Goal: Information Seeking & Learning: Learn about a topic

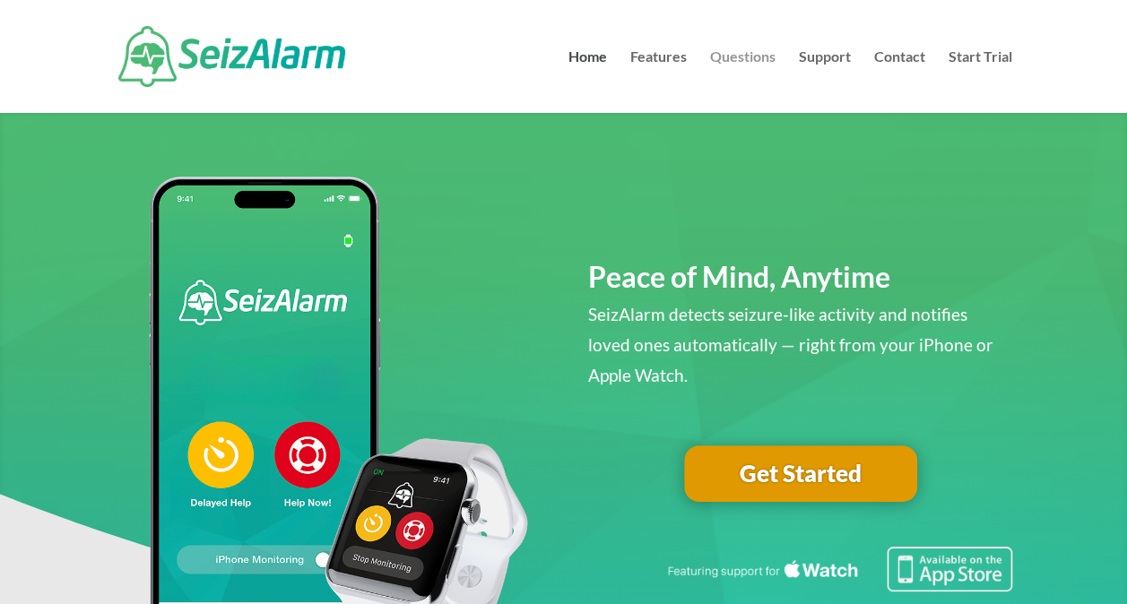
click at [726, 53] on link "Questions" at bounding box center [742, 81] width 65 height 63
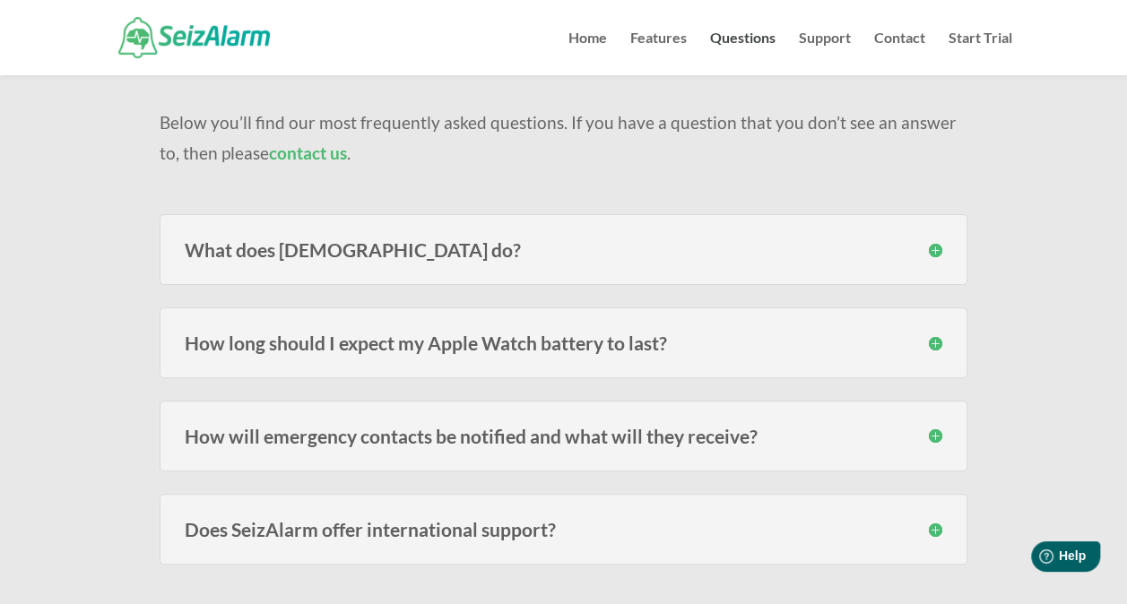
scroll to position [138, 0]
click at [371, 256] on h3 "What does [DEMOGRAPHIC_DATA] do?" at bounding box center [564, 248] width 758 height 19
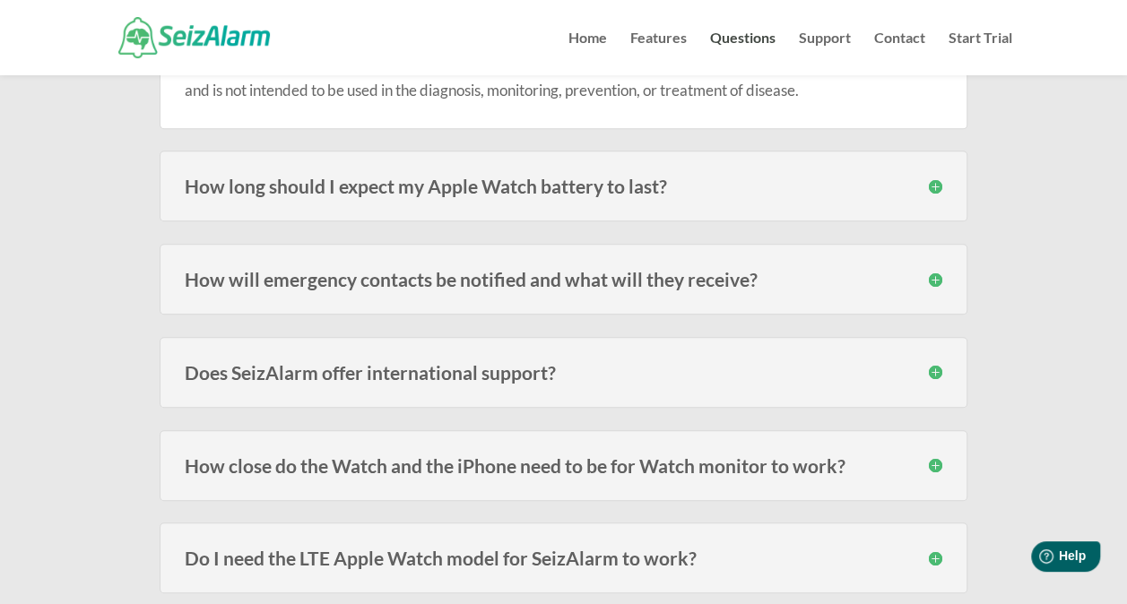
scroll to position [459, 0]
click at [932, 274] on h3 "How will emergency contacts be notified and what will they receive?" at bounding box center [564, 278] width 758 height 19
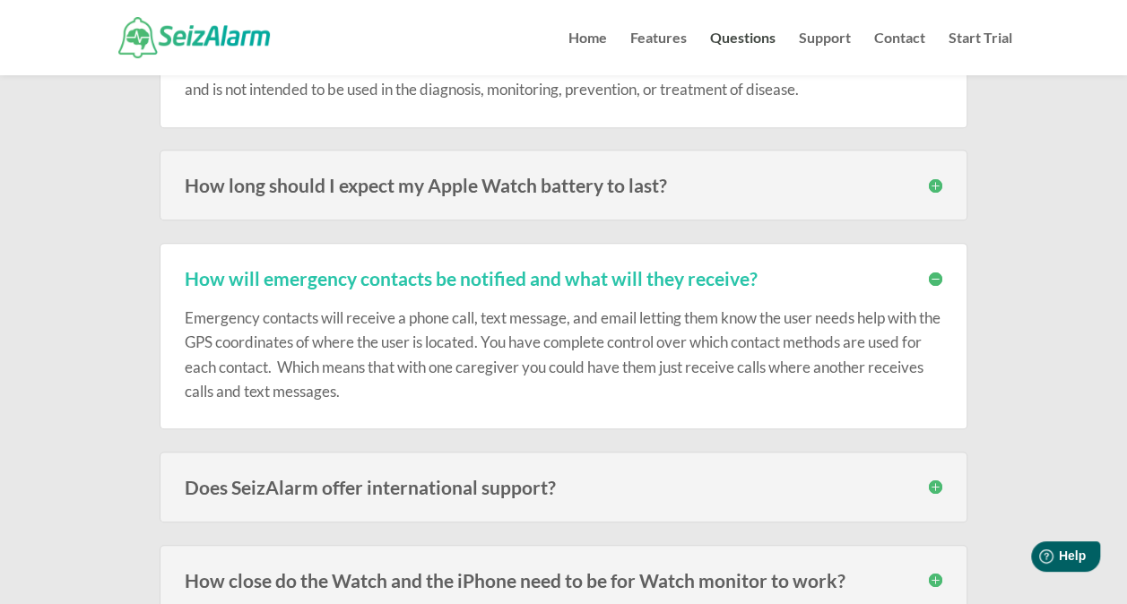
click at [932, 274] on h3 "How will emergency contacts be notified and what will they receive?" at bounding box center [564, 278] width 758 height 19
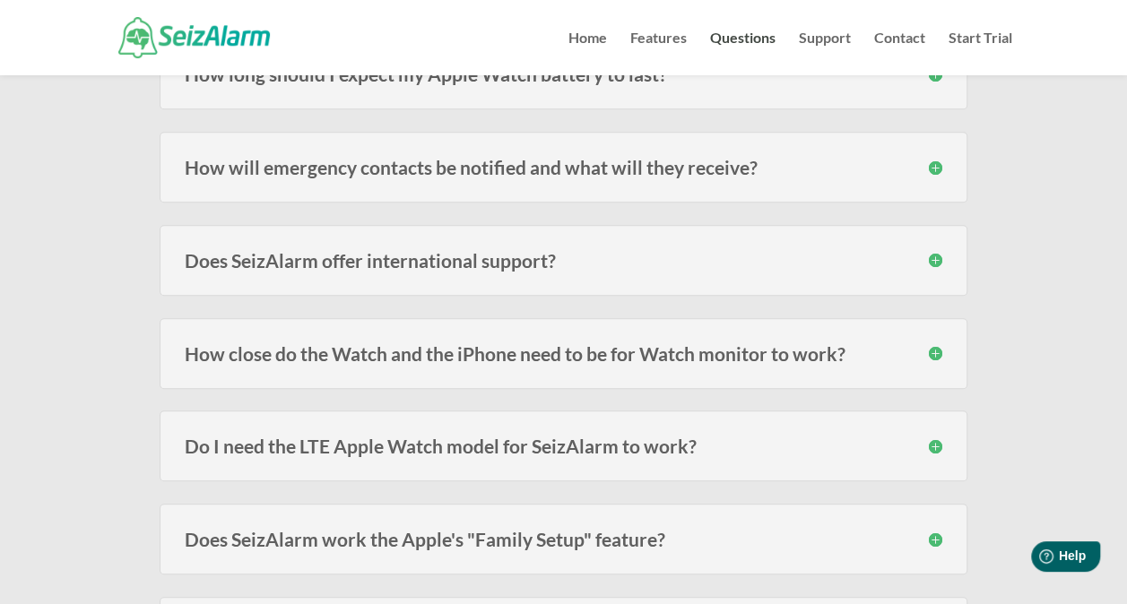
scroll to position [576, 0]
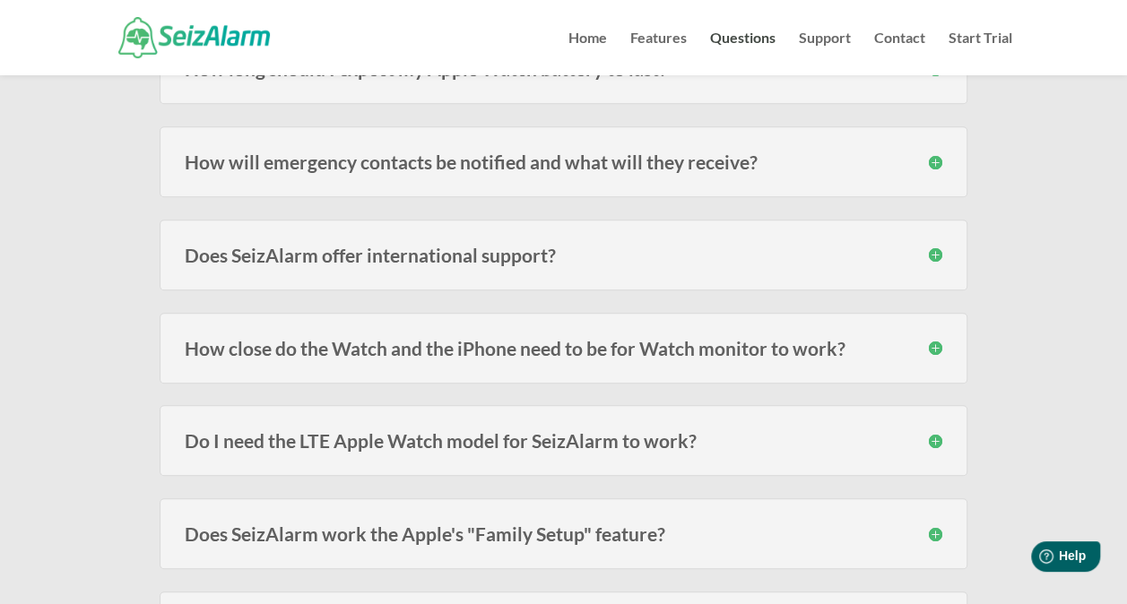
click at [830, 349] on h3 "How close do the Watch and the iPhone need to be for Watch monitor to work?" at bounding box center [564, 348] width 758 height 19
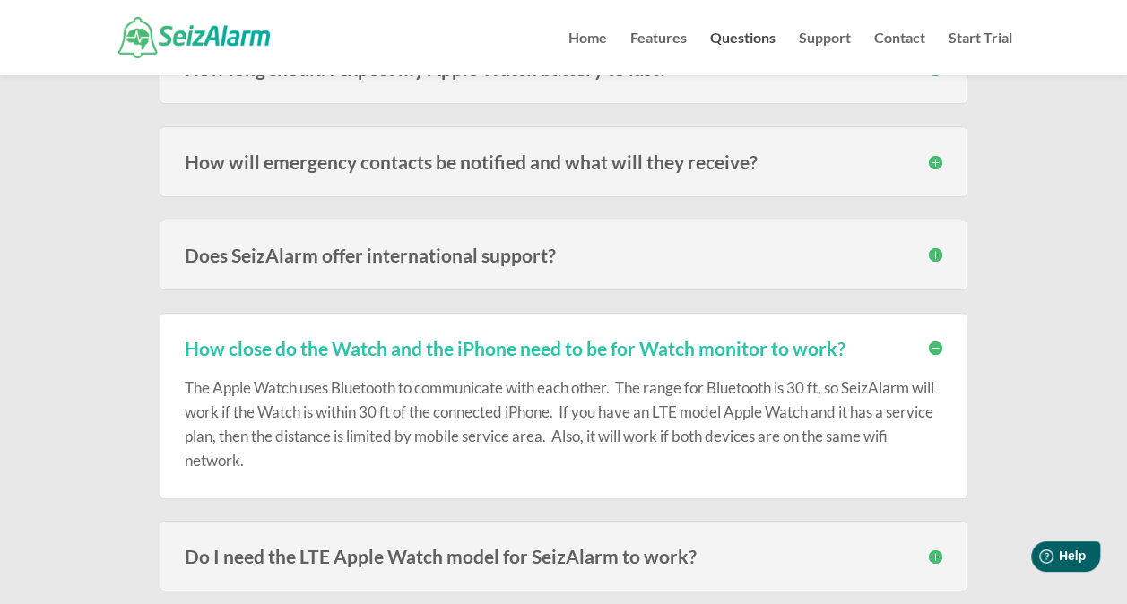
click at [830, 349] on h3 "How close do the Watch and the iPhone need to be for Watch monitor to work?" at bounding box center [564, 348] width 758 height 19
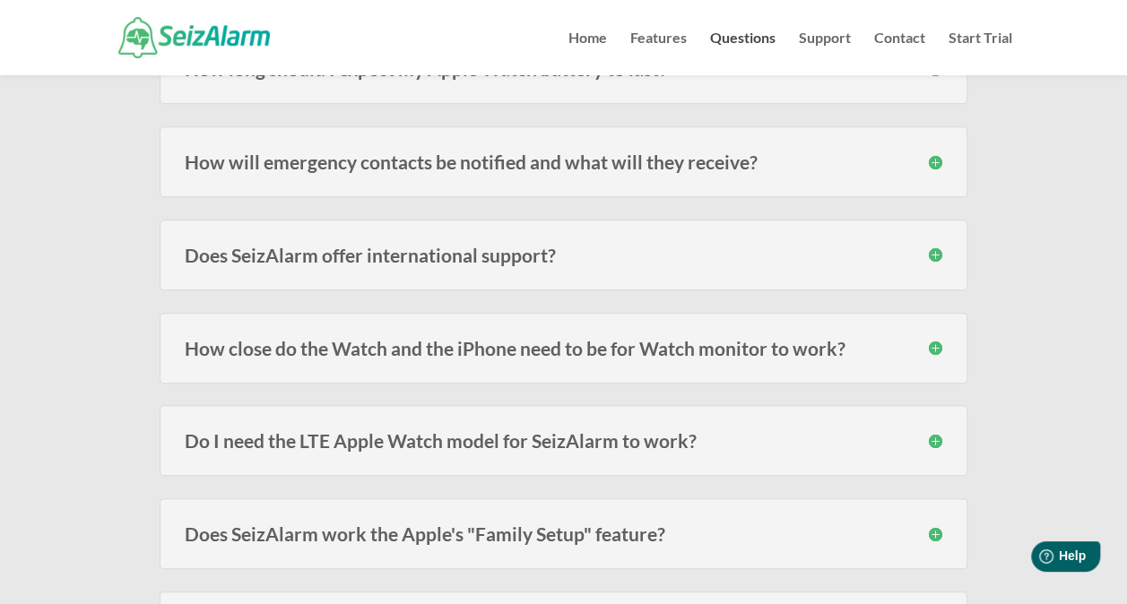
click at [575, 435] on h3 "Do I need the LTE Apple Watch model for SeizAlarm to work?" at bounding box center [564, 440] width 758 height 19
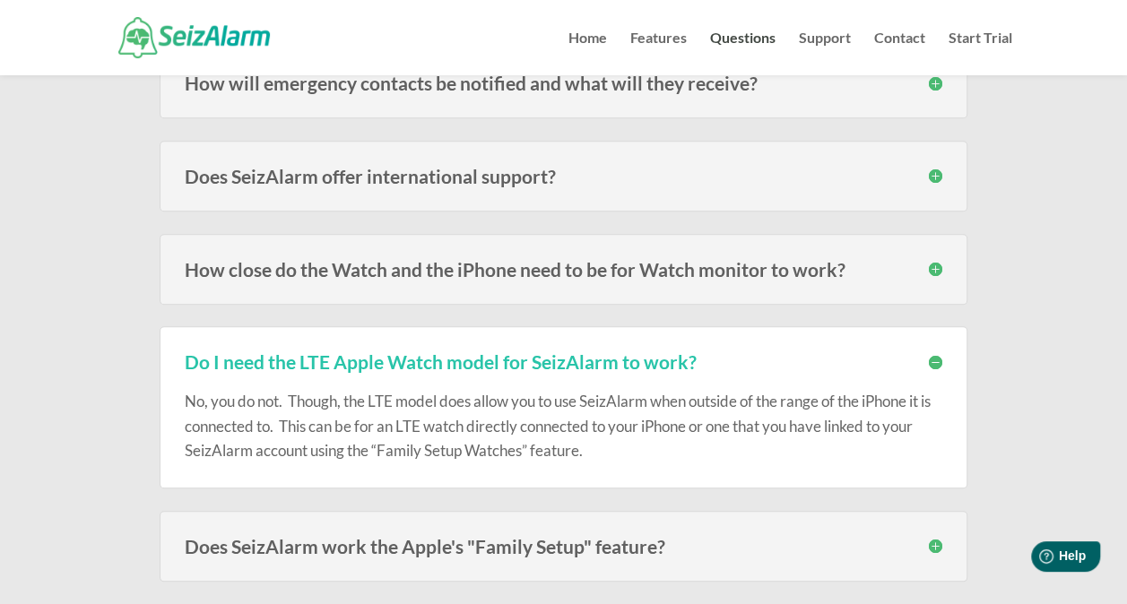
scroll to position [656, 0]
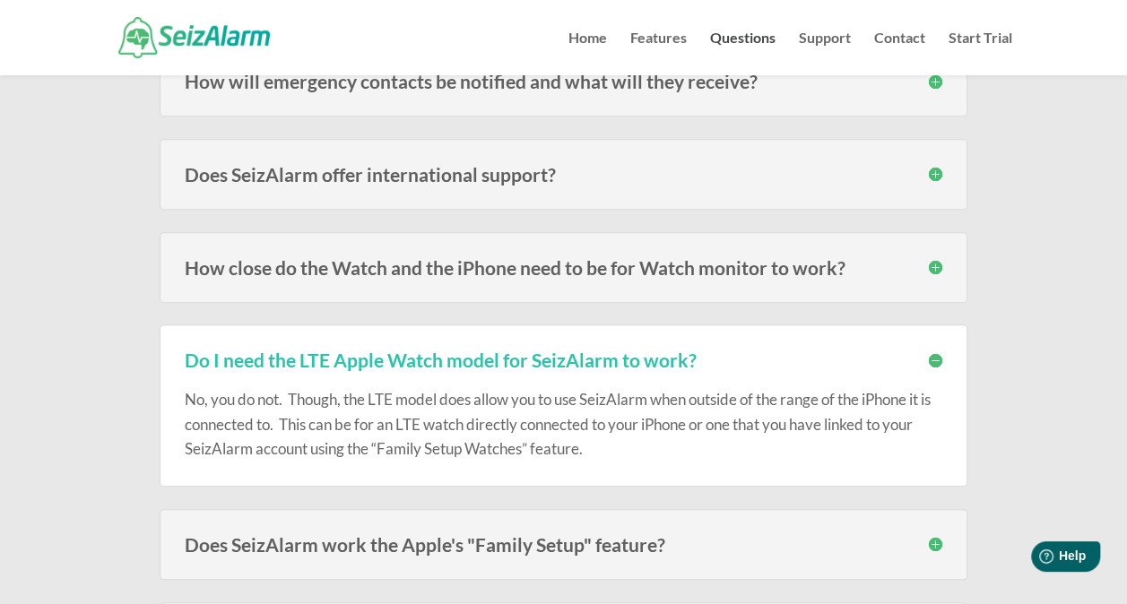
click at [275, 357] on h3 "Do I need the LTE Apple Watch model for SeizAlarm to work?" at bounding box center [564, 360] width 758 height 19
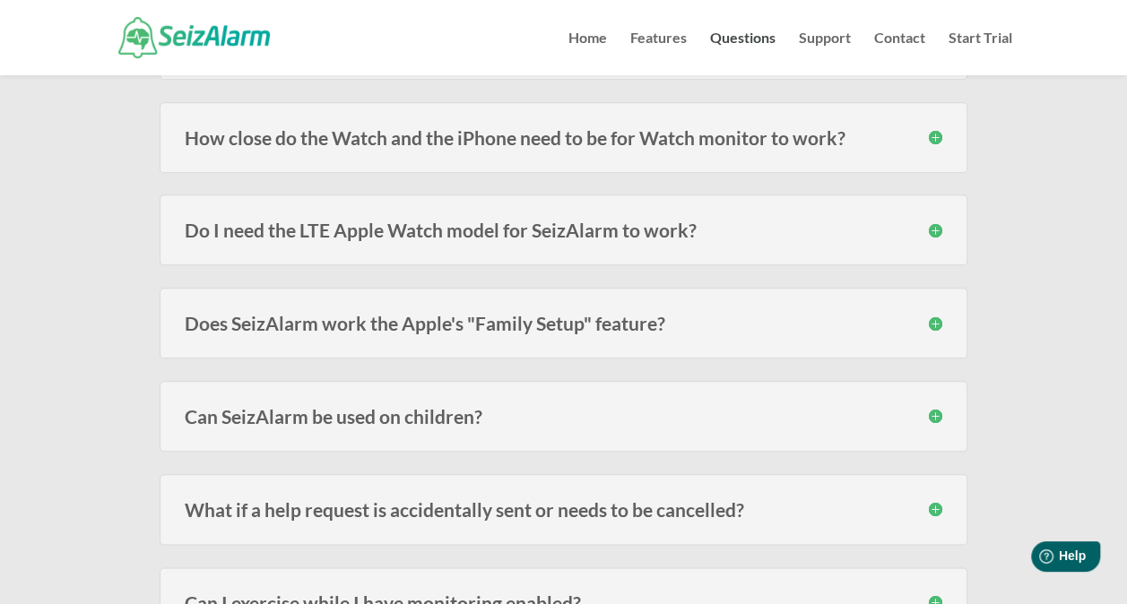
scroll to position [792, 0]
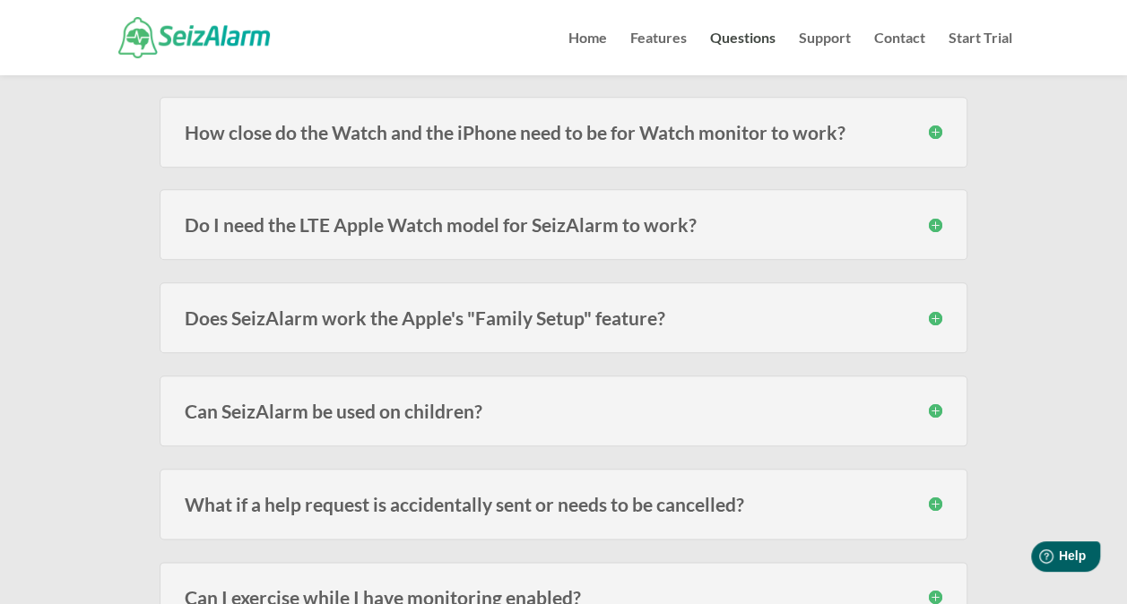
click at [282, 402] on h3 "Can SeizAlarm be used on children?" at bounding box center [564, 411] width 758 height 19
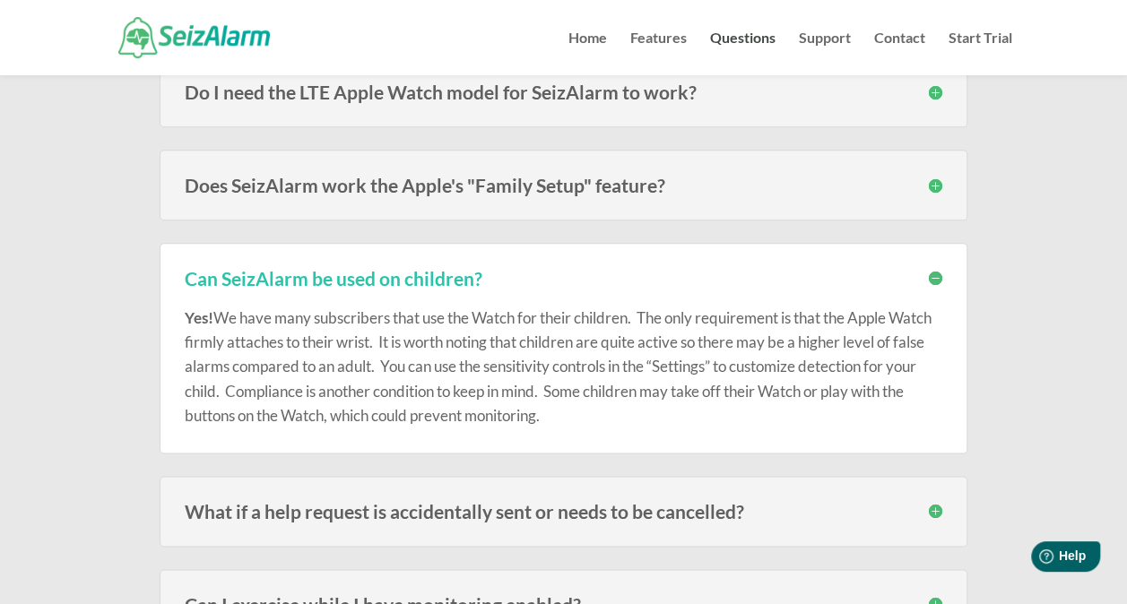
scroll to position [926, 0]
click at [292, 276] on h3 "Can SeizAlarm be used on children?" at bounding box center [564, 276] width 758 height 19
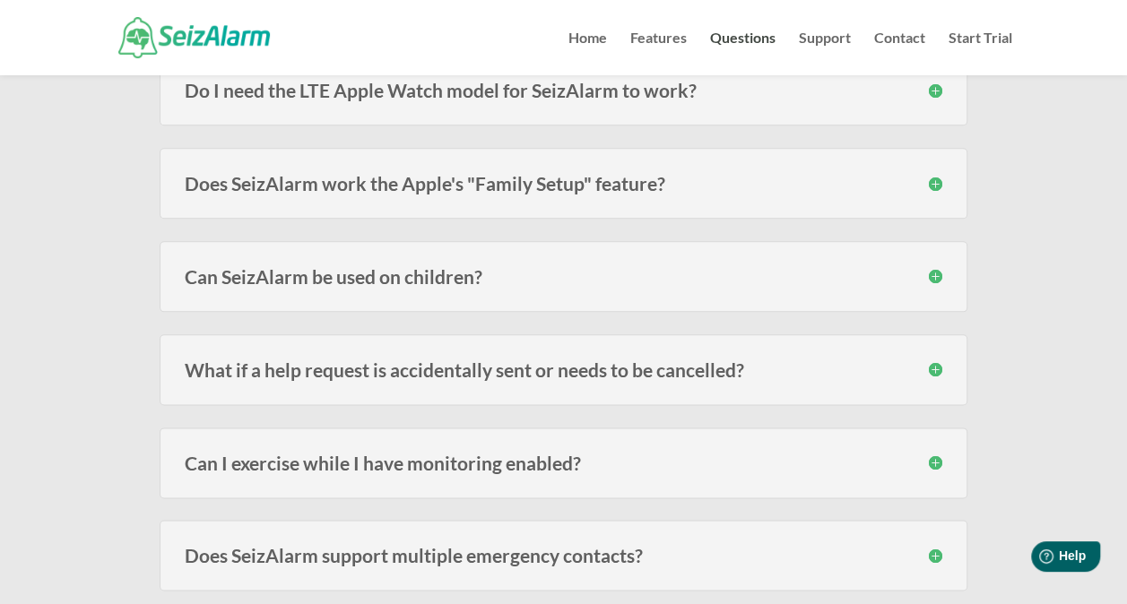
click at [200, 360] on h3 "What if a help request is accidentally sent or needs to be cancelled?" at bounding box center [564, 369] width 758 height 19
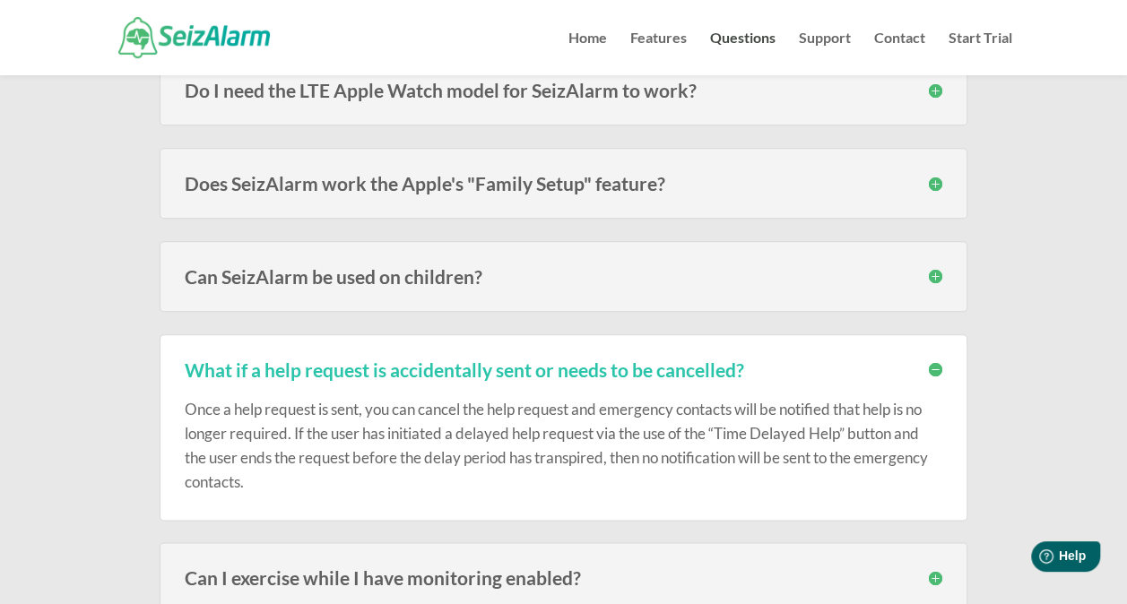
click at [200, 360] on h3 "What if a help request is accidentally sent or needs to be cancelled?" at bounding box center [564, 369] width 758 height 19
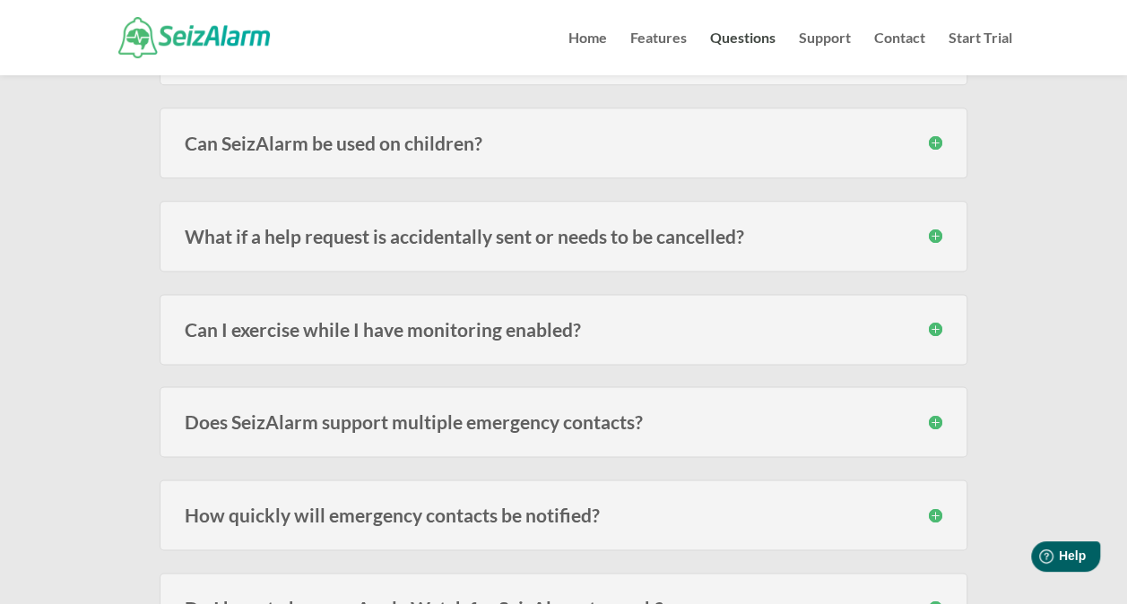
scroll to position [1083, 0]
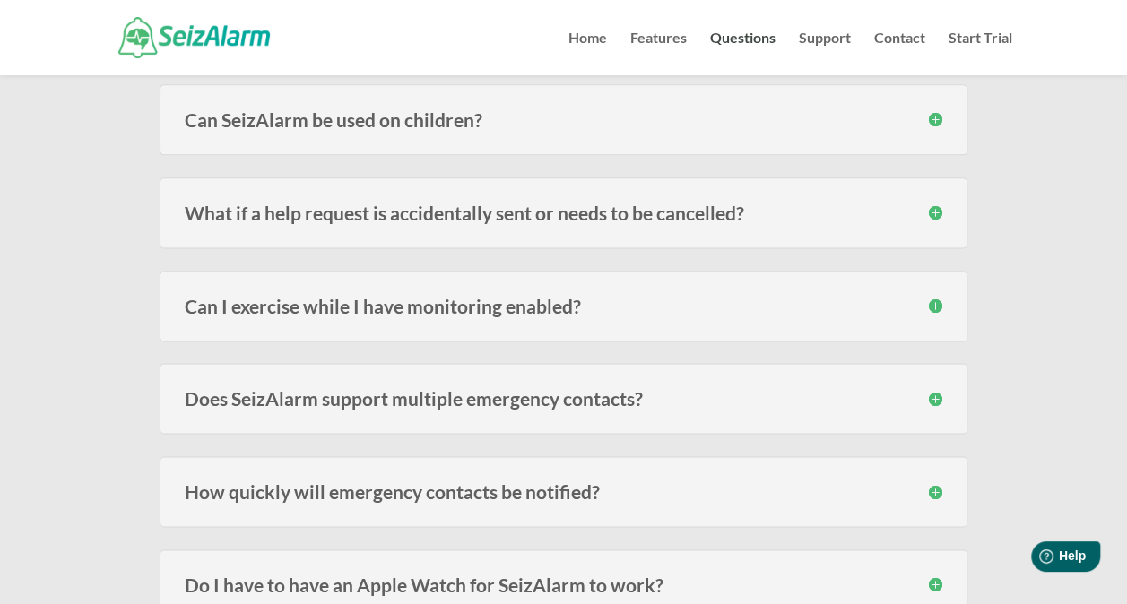
click at [235, 297] on h3 "Can I exercise while I have monitoring enabled?" at bounding box center [564, 306] width 758 height 19
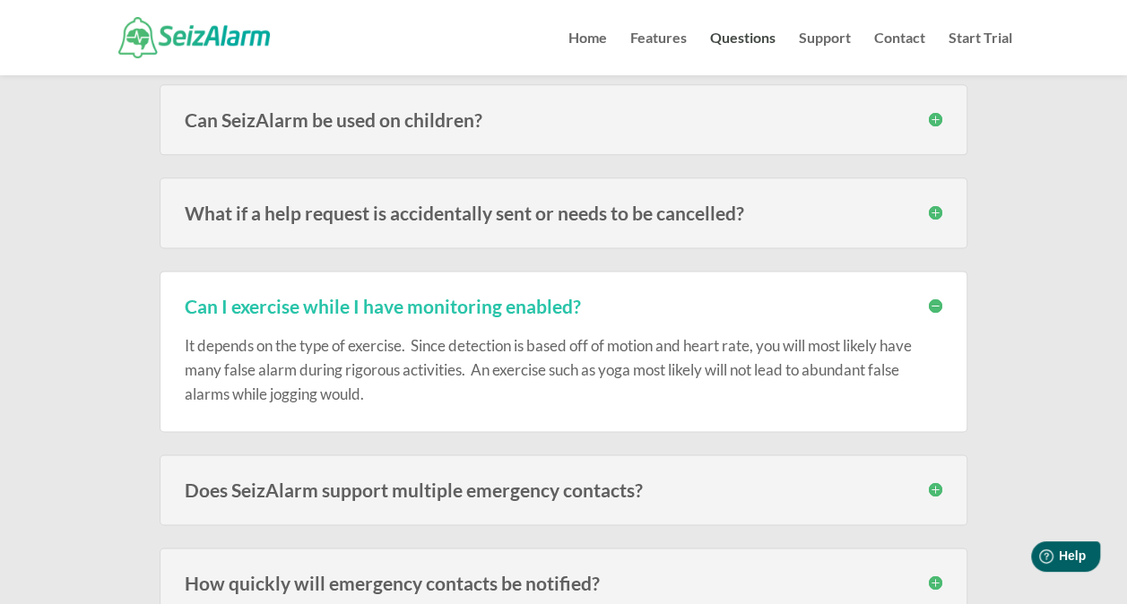
click at [235, 297] on h3 "Can I exercise while I have monitoring enabled?" at bounding box center [564, 306] width 758 height 19
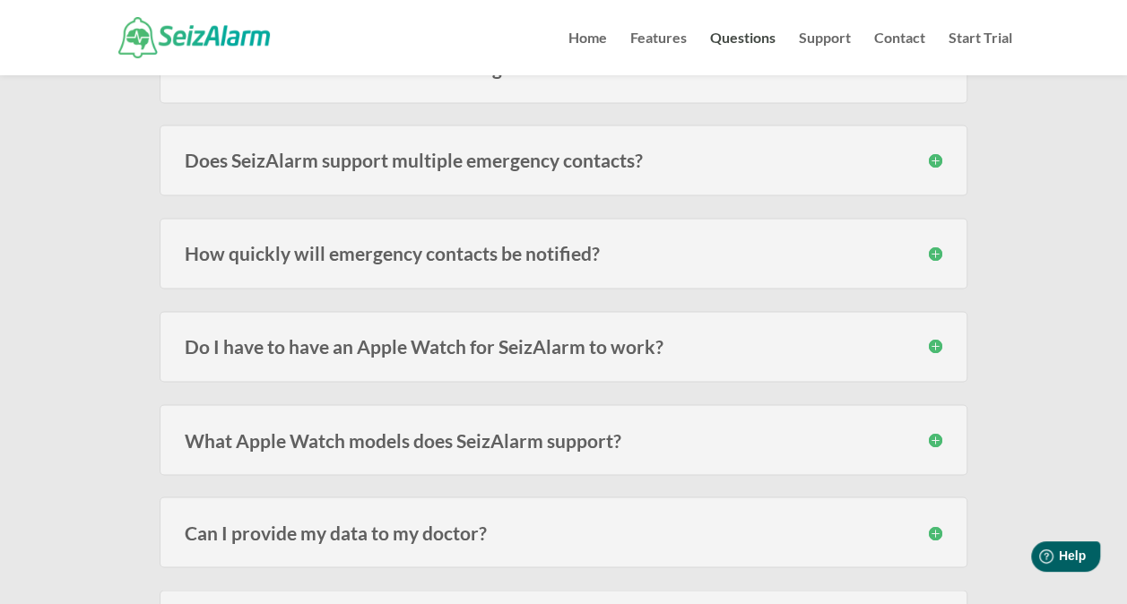
scroll to position [1331, 0]
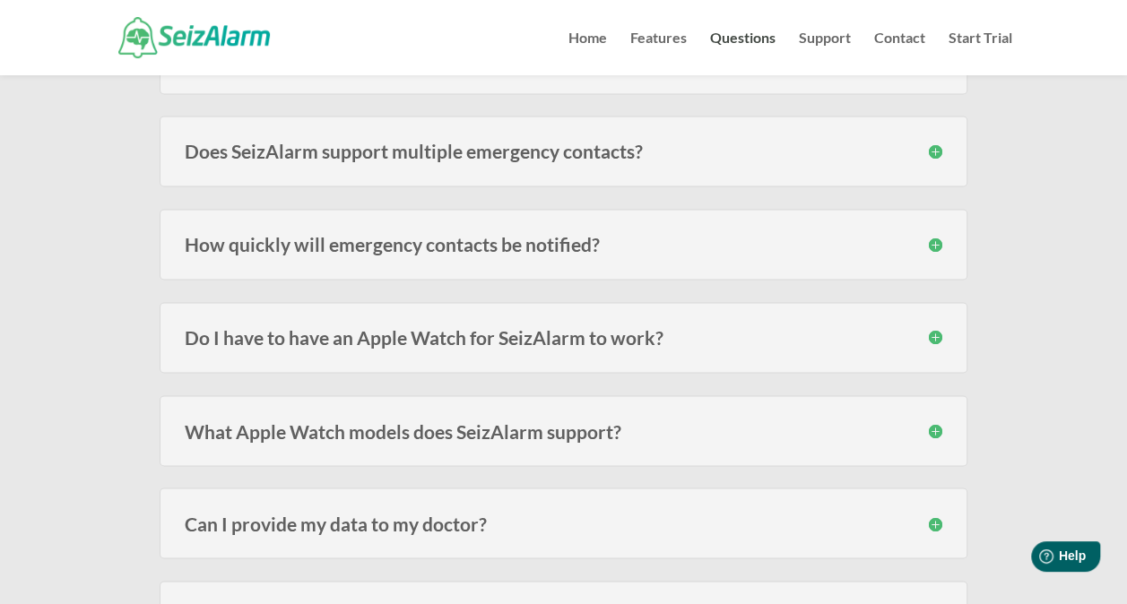
click at [196, 423] on h3 "What Apple Watch models does SeizAlarm support?" at bounding box center [564, 430] width 758 height 19
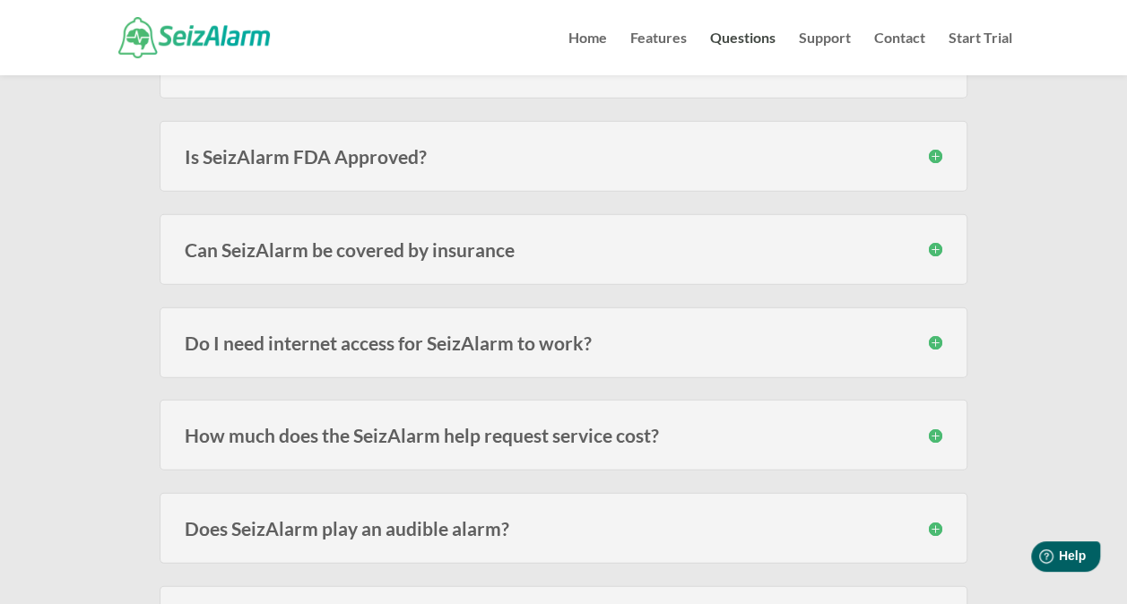
scroll to position [2298, 0]
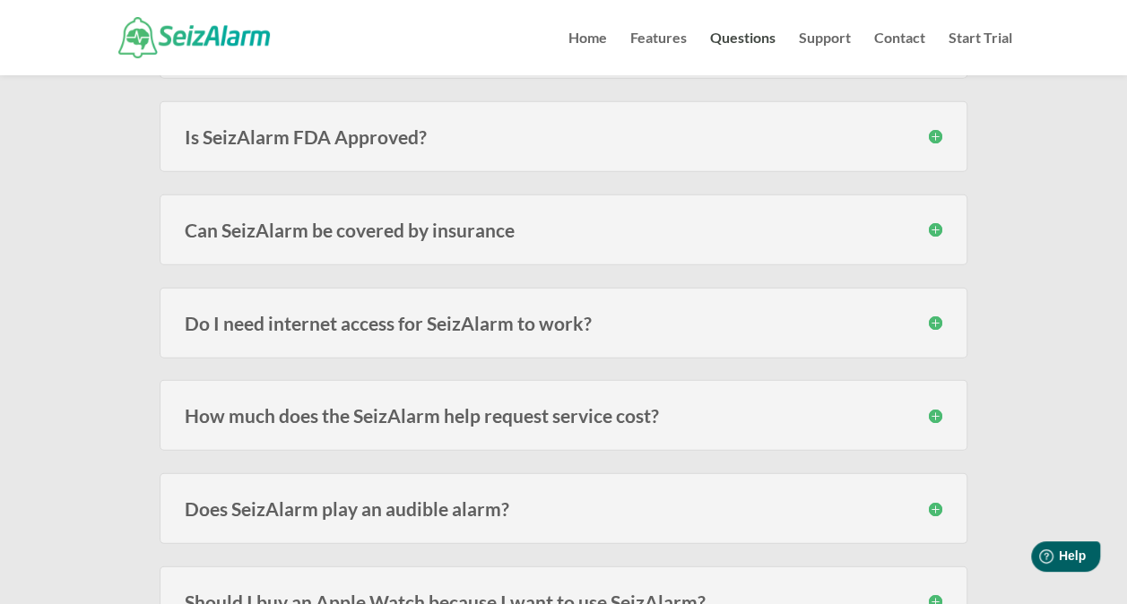
click at [285, 406] on h3 "How much does the SeizAlarm help request service cost?" at bounding box center [564, 415] width 758 height 19
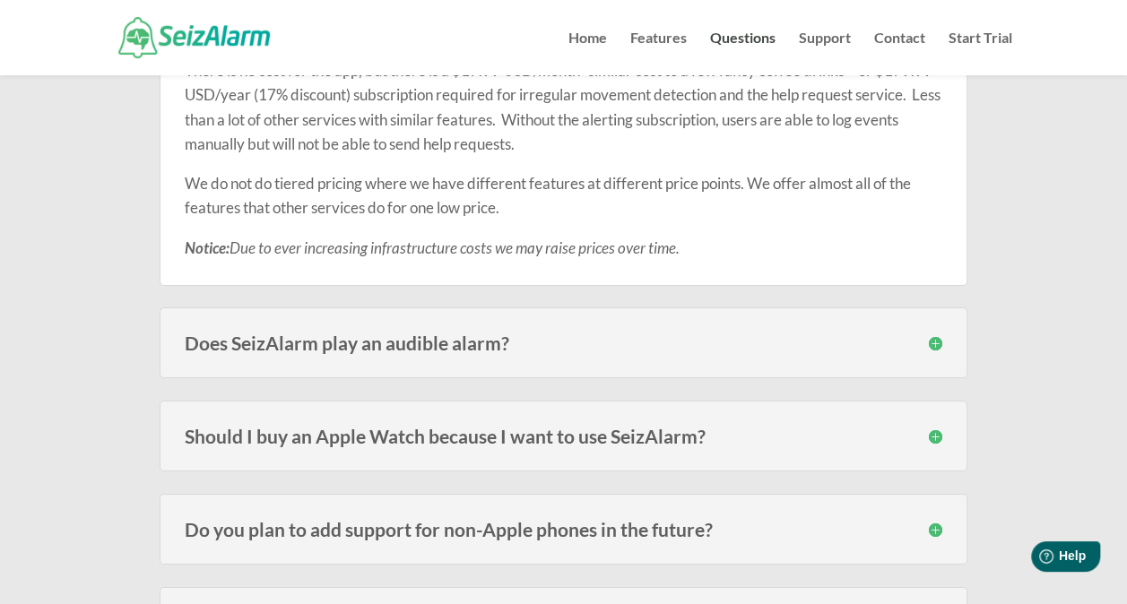
scroll to position [2684, 0]
click at [321, 333] on h3 "Does SeizAlarm play an audible alarm?" at bounding box center [564, 342] width 758 height 19
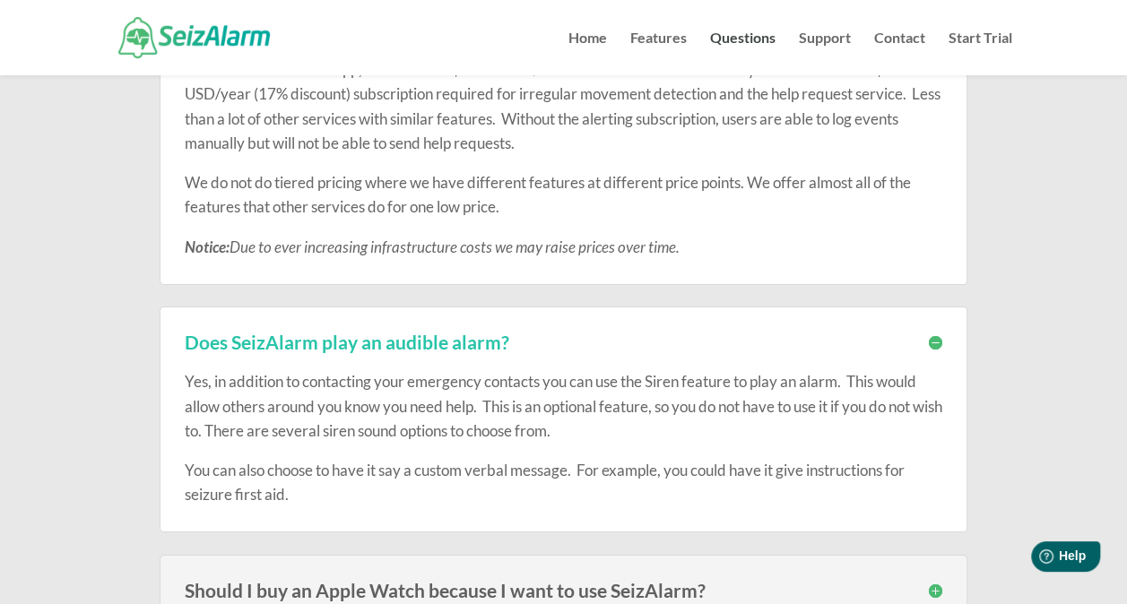
click at [321, 333] on h3 "Does SeizAlarm play an audible alarm?" at bounding box center [564, 342] width 758 height 19
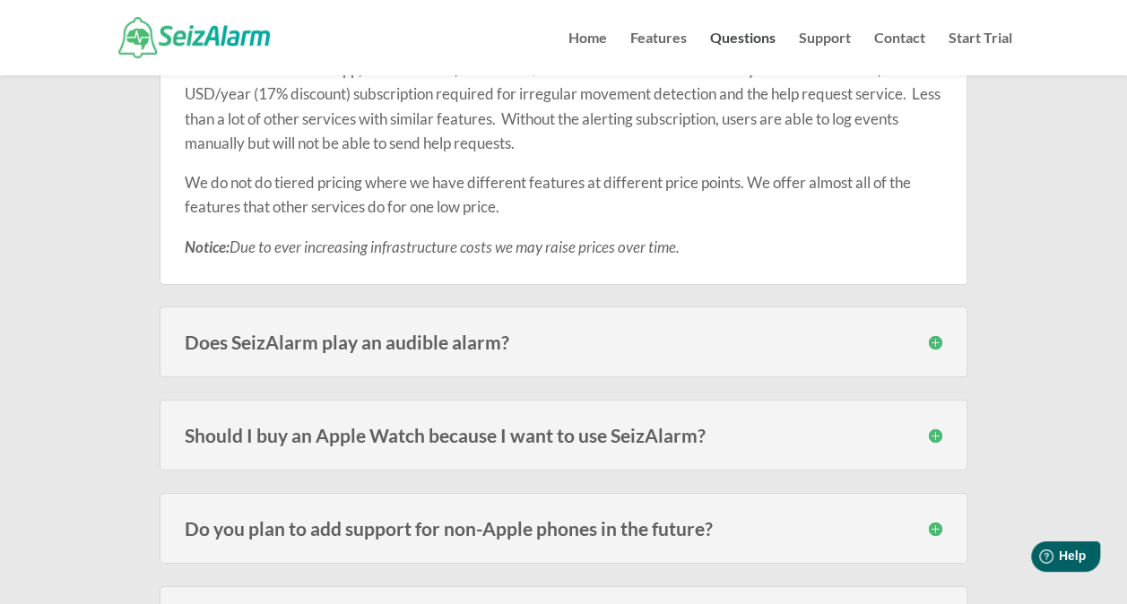
click at [270, 426] on h3 "Should I buy an Apple Watch because I want to use SeizAlarm?" at bounding box center [564, 435] width 758 height 19
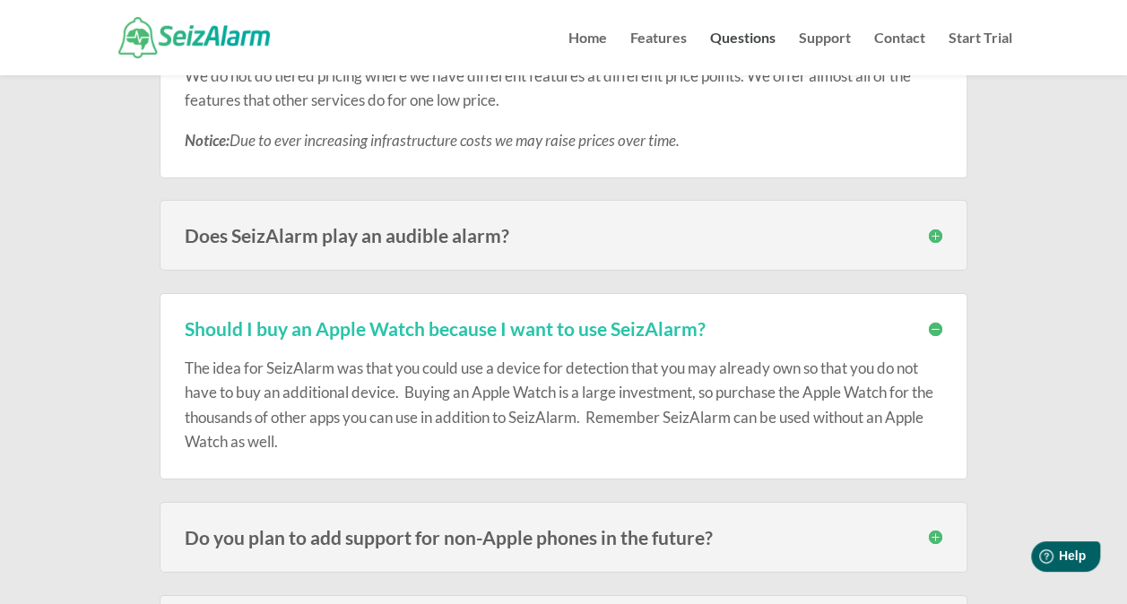
scroll to position [2792, 0]
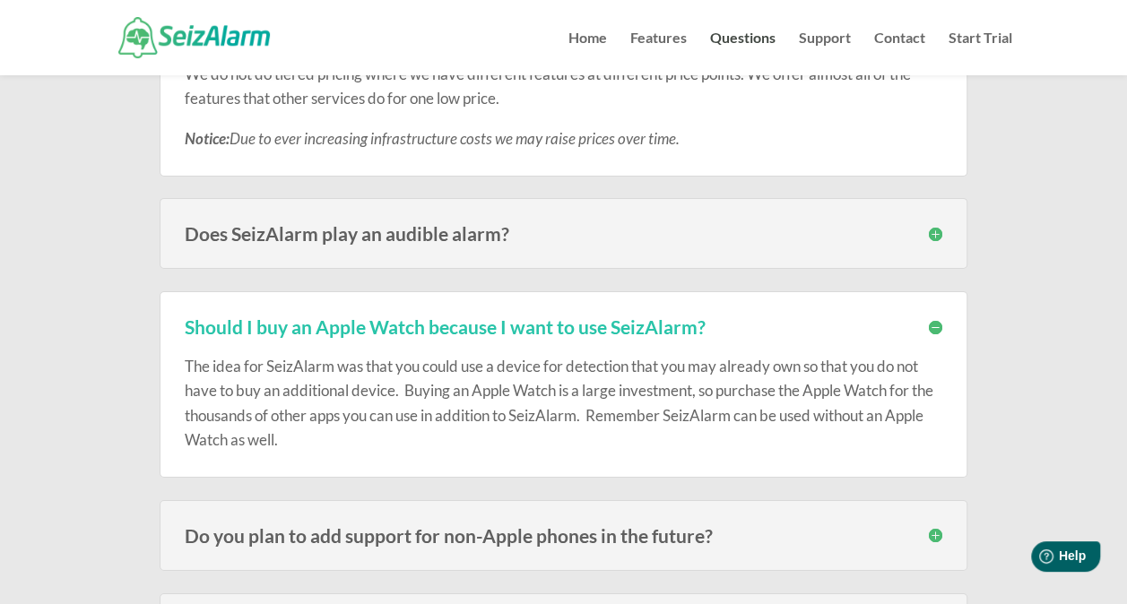
click at [258, 317] on h3 "Should I buy an Apple Watch because I want to use SeizAlarm?" at bounding box center [564, 326] width 758 height 19
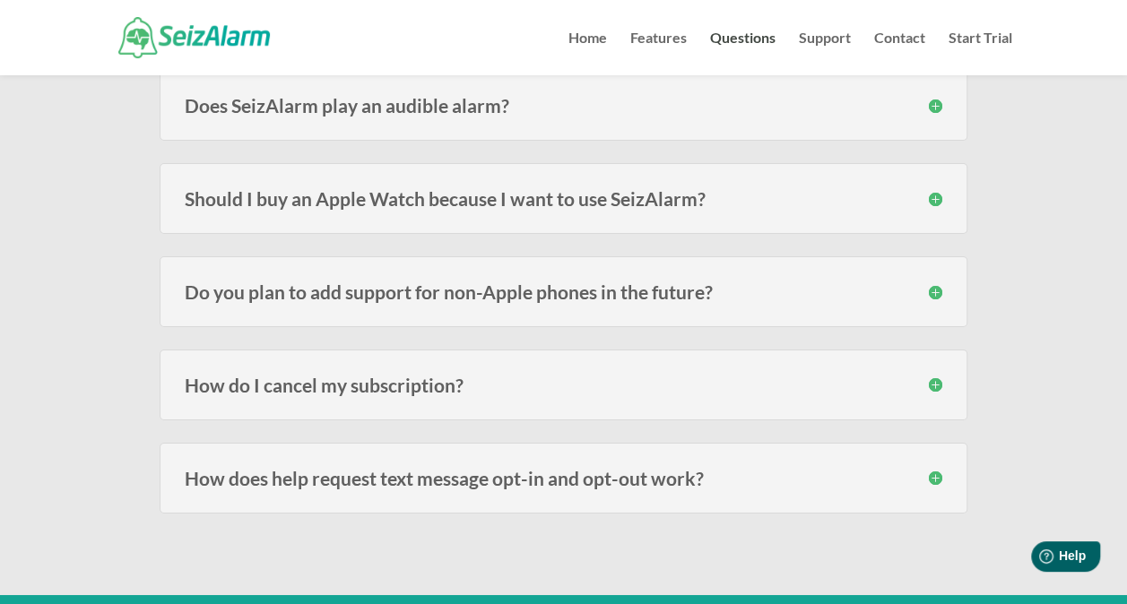
scroll to position [2947, 0]
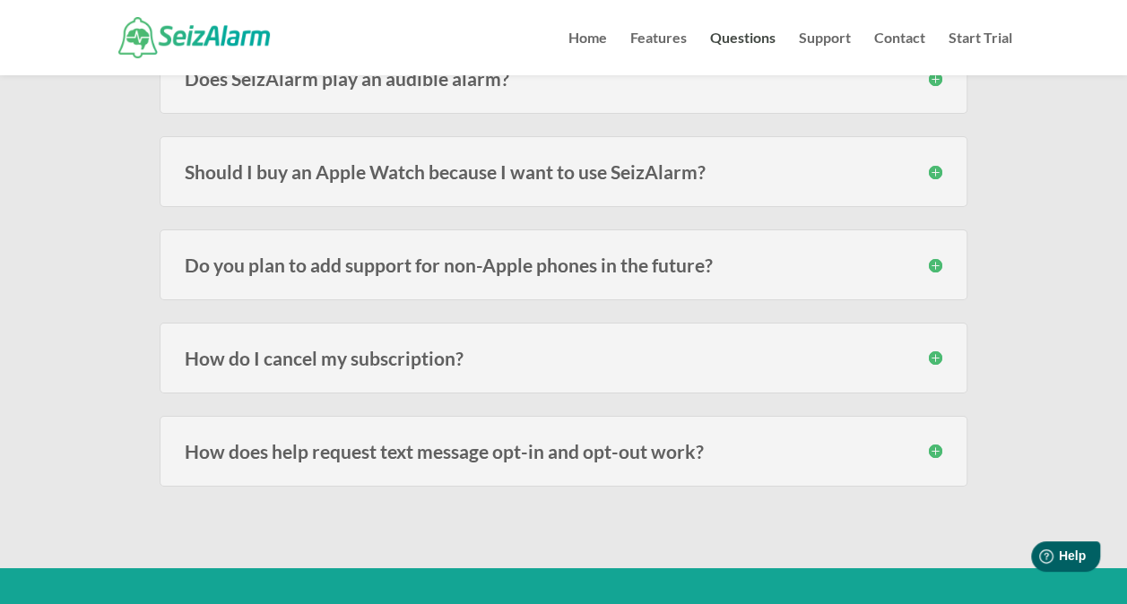
click at [661, 36] on link "Features" at bounding box center [658, 53] width 56 height 44
